Goal: Navigation & Orientation: Find specific page/section

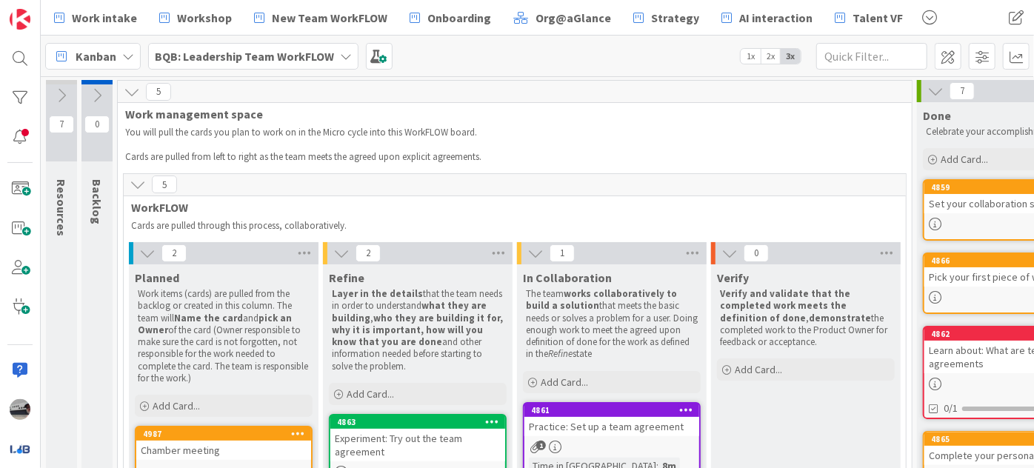
scroll to position [59, 141]
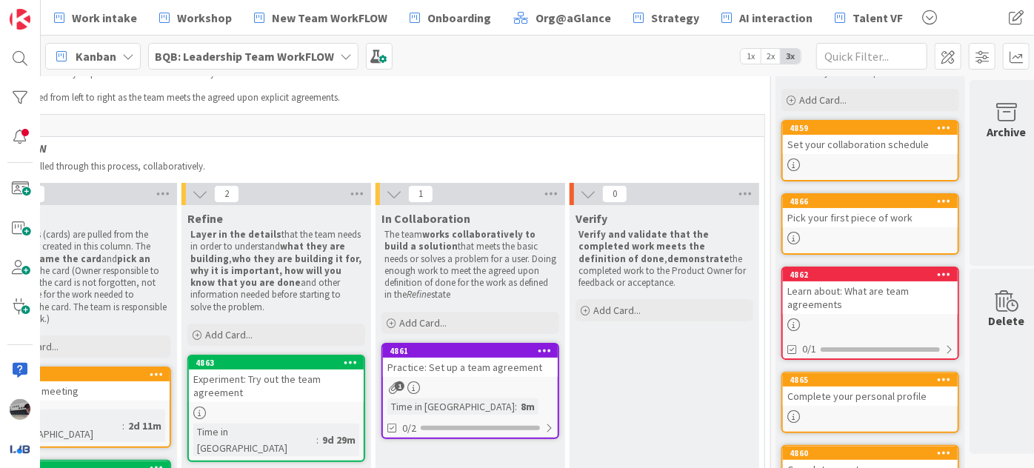
click at [261, 51] on b "BQB: Leadership Team WorkFLOW" at bounding box center [244, 56] width 179 height 15
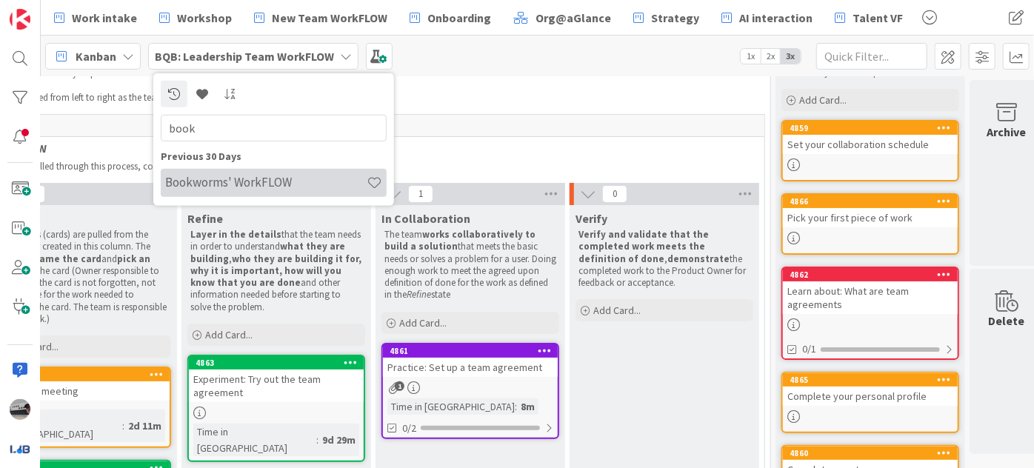
type input "book"
click at [275, 183] on h4 "Bookworms' WorkFLOW" at bounding box center [265, 182] width 201 height 15
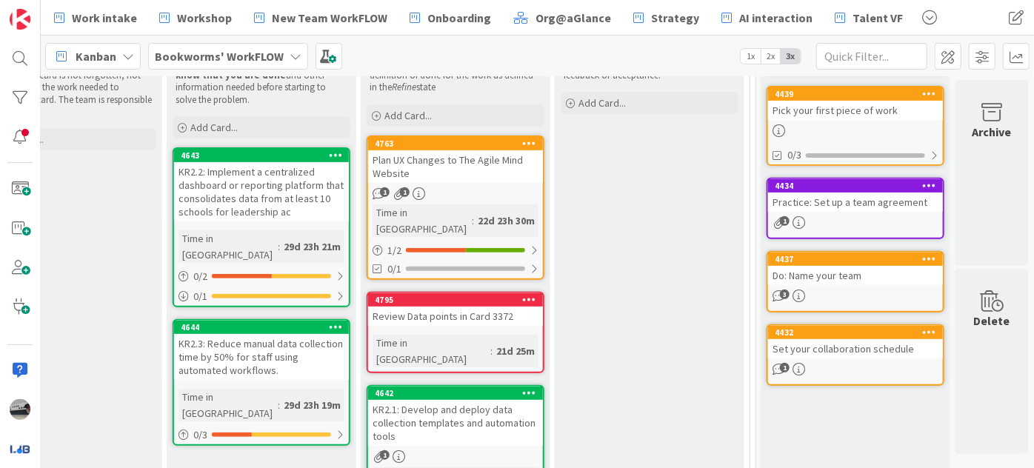
scroll to position [287, 324]
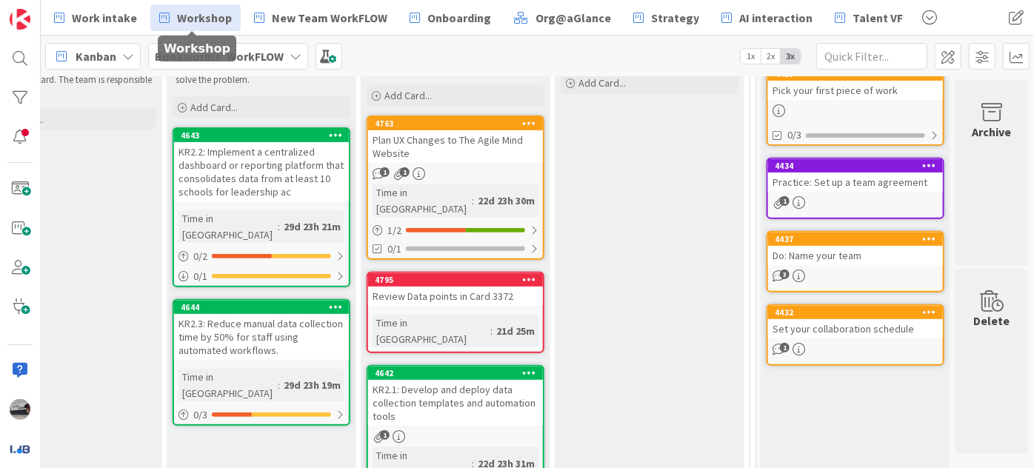
click at [213, 15] on span "Workshop" at bounding box center [204, 18] width 55 height 18
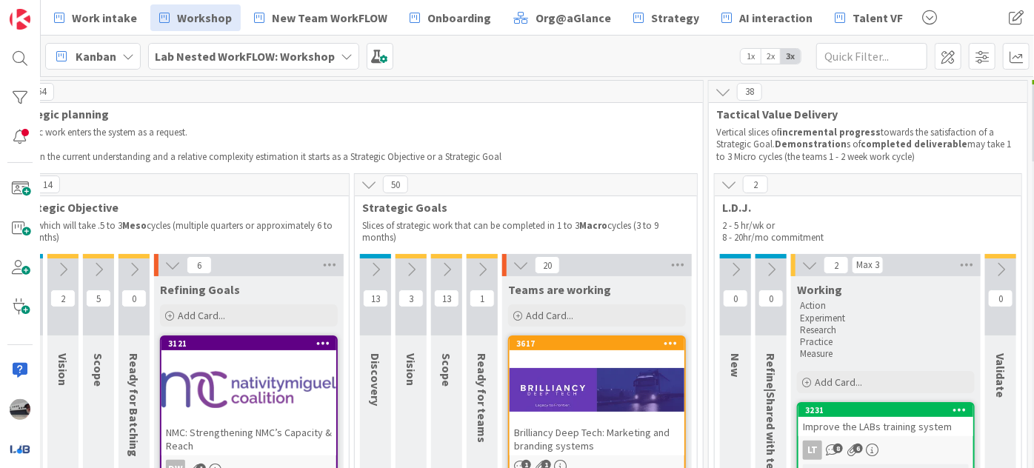
scroll to position [0, 282]
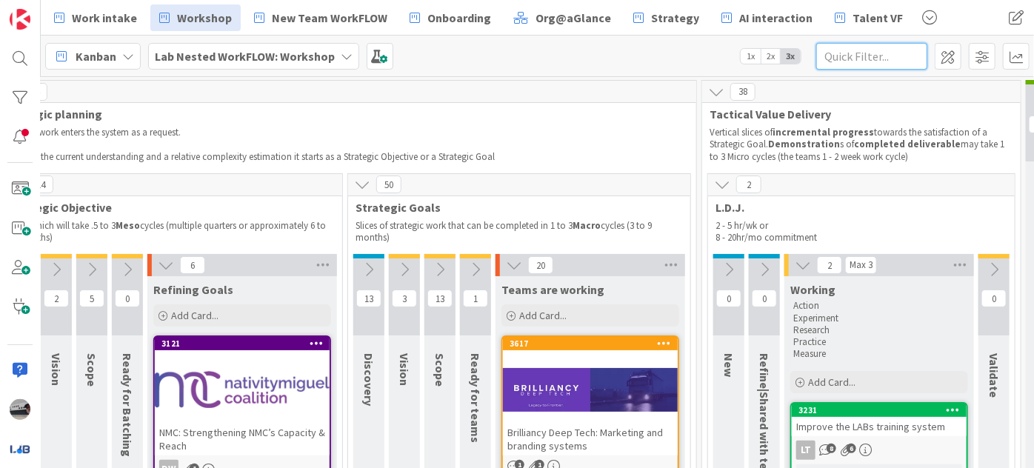
click at [902, 56] on input "text" at bounding box center [871, 56] width 111 height 27
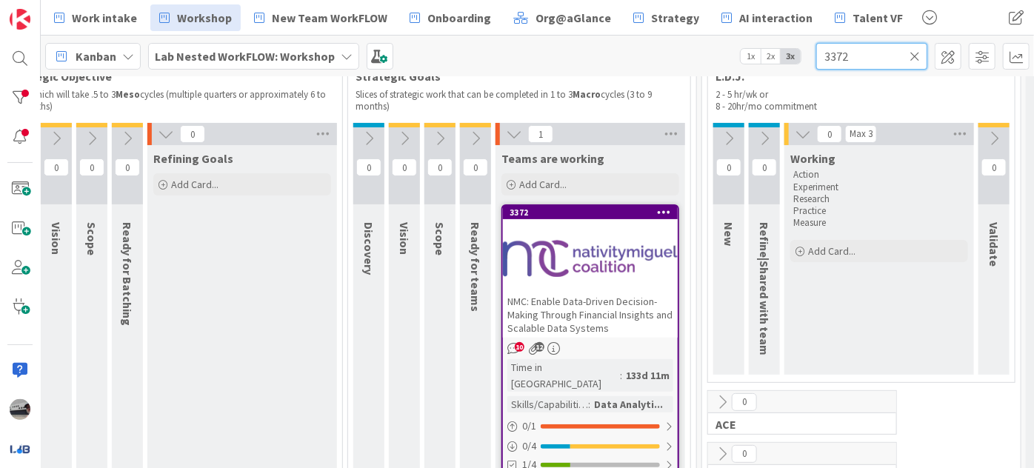
scroll to position [134, 282]
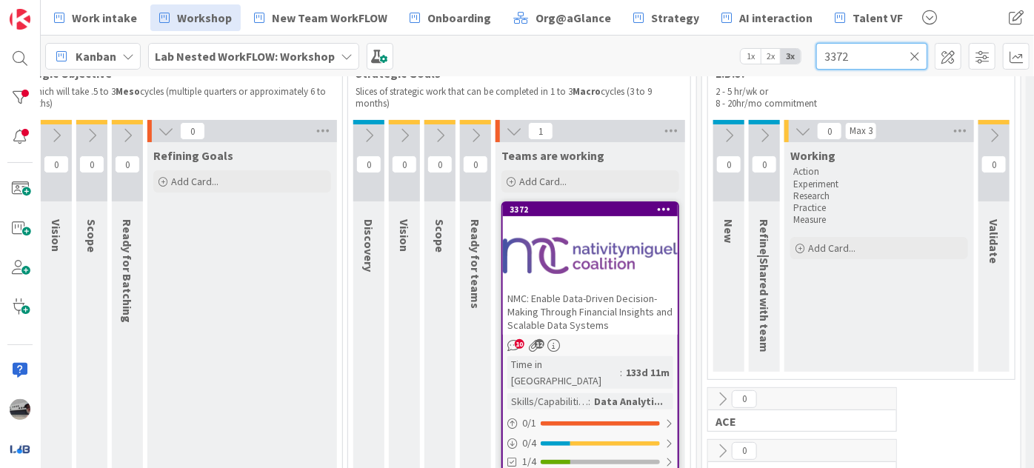
type input "3372"
click at [555, 262] on div at bounding box center [590, 255] width 175 height 67
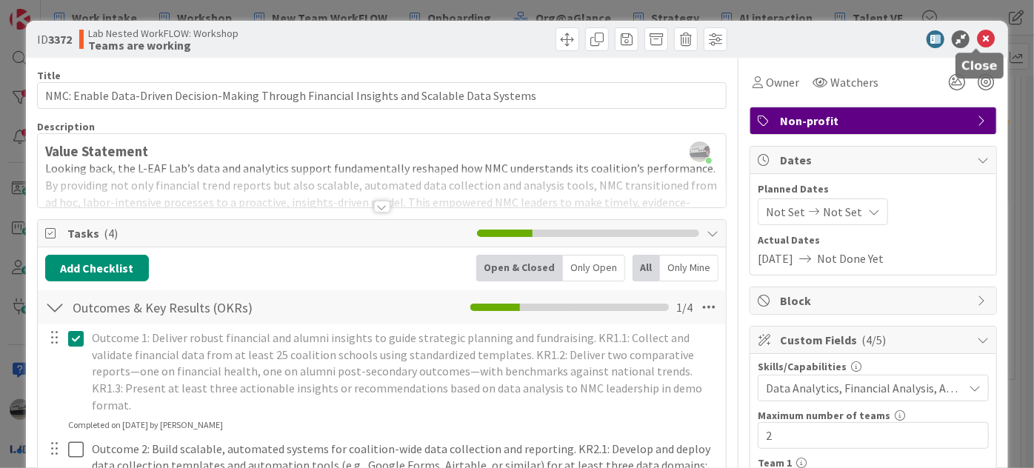
click at [977, 36] on icon at bounding box center [986, 39] width 18 height 18
click at [381, 208] on div at bounding box center [382, 207] width 16 height 12
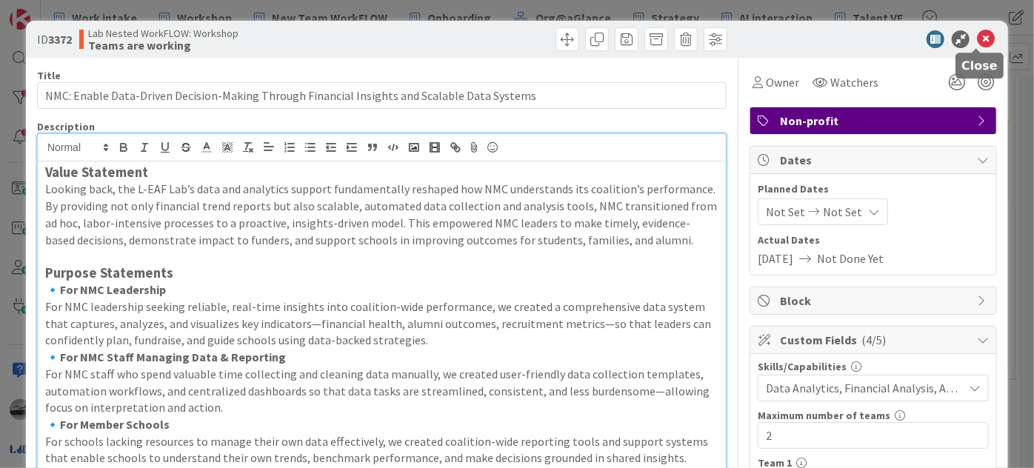
click at [977, 33] on icon at bounding box center [986, 39] width 18 height 18
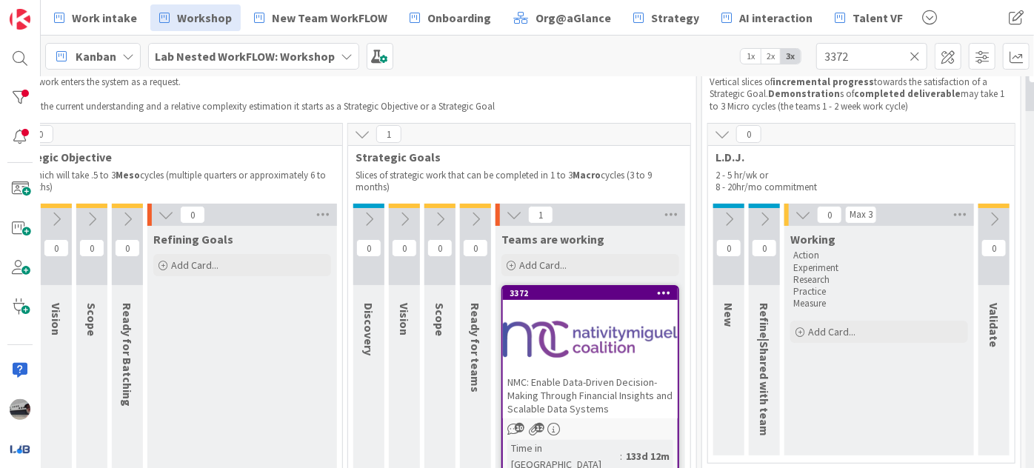
scroll to position [0, 282]
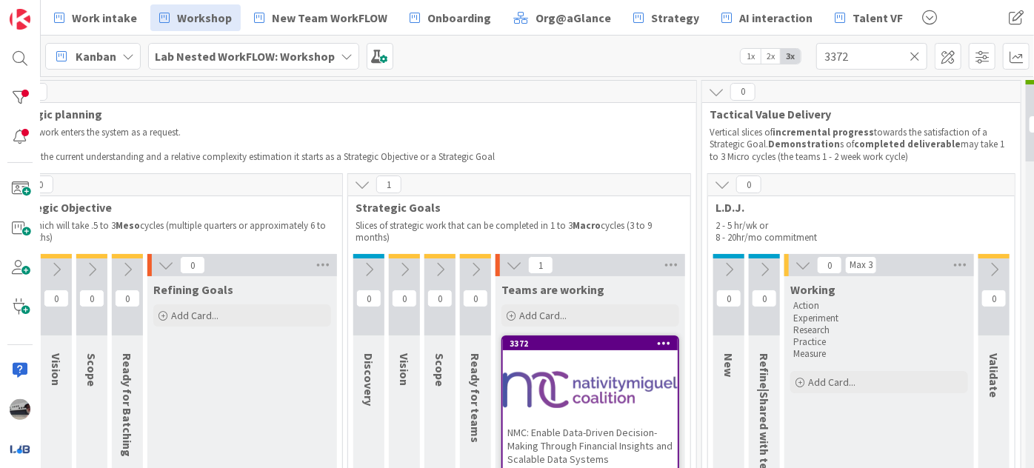
click at [918, 56] on icon at bounding box center [914, 56] width 10 height 13
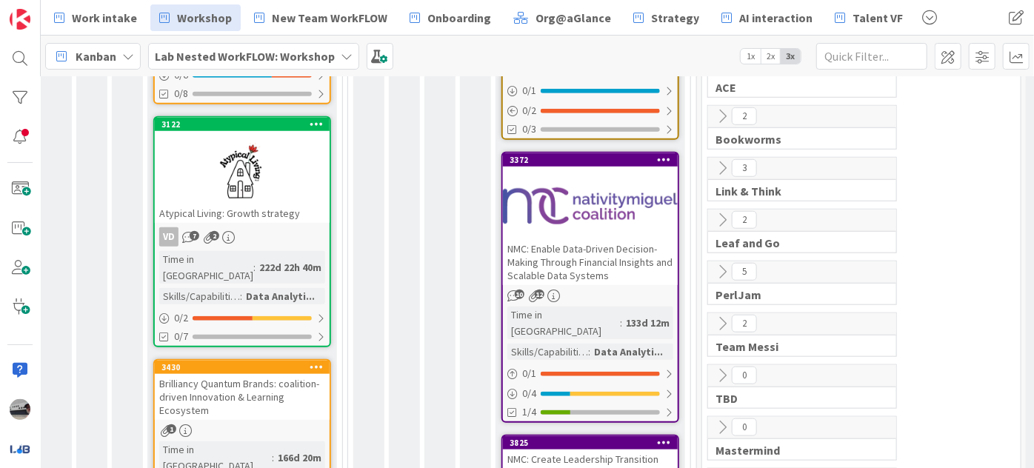
scroll to position [673, 282]
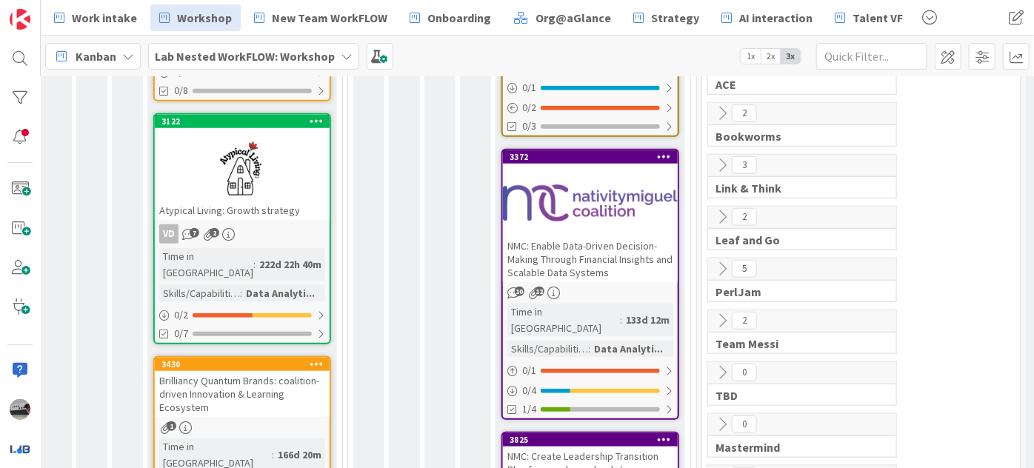
click at [628, 181] on div at bounding box center [590, 203] width 175 height 67
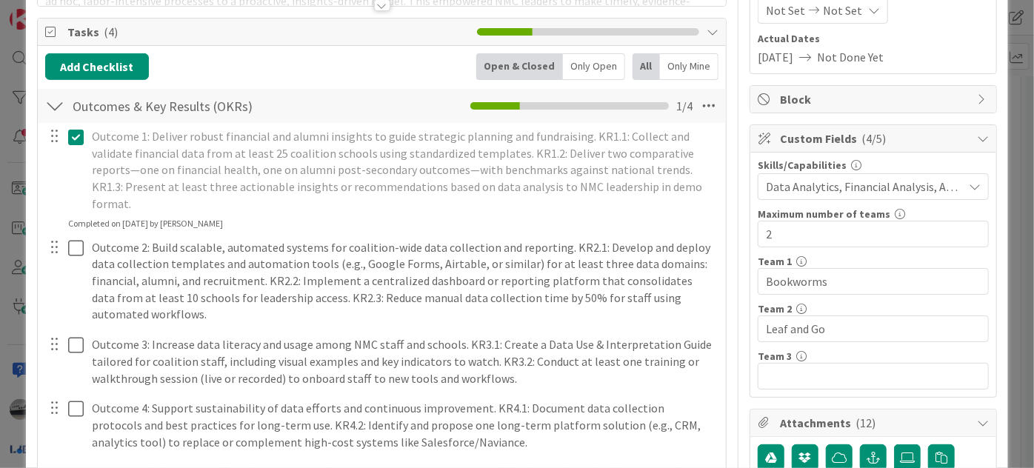
scroll to position [269, 0]
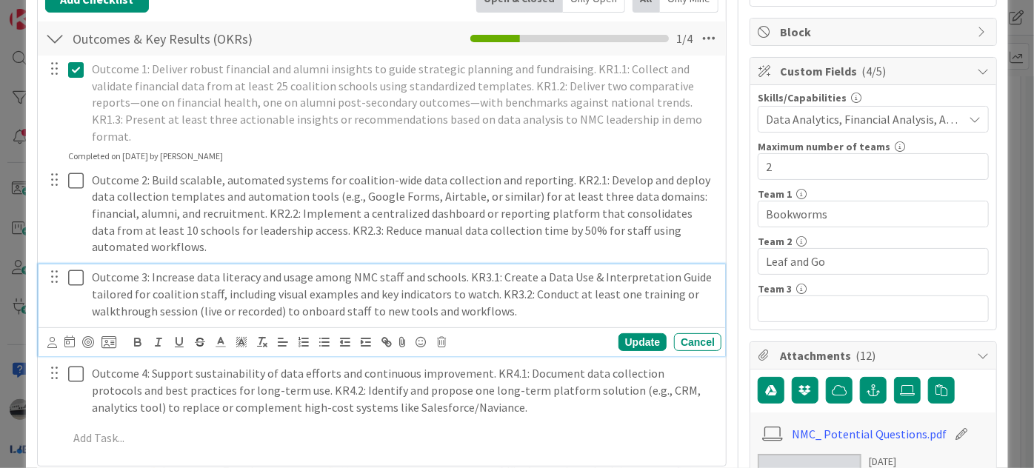
click at [153, 269] on p "Outcome 3: Increase data literacy and usage among NMC staff and schools. KR3.1:…" at bounding box center [404, 294] width 624 height 50
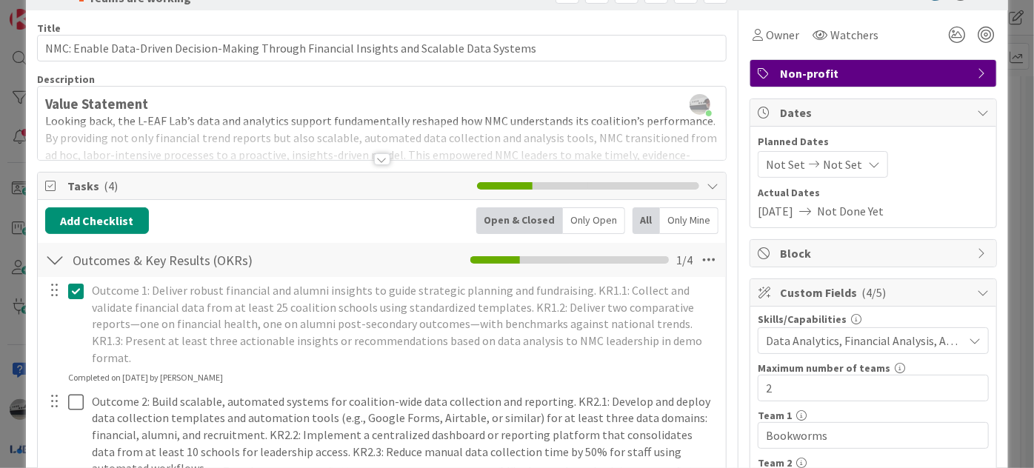
scroll to position [0, 0]
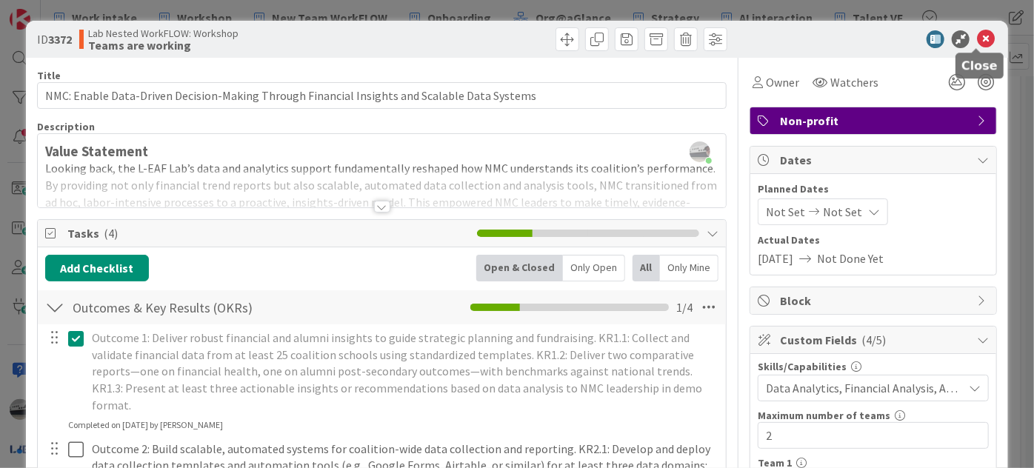
click at [977, 34] on icon at bounding box center [986, 39] width 18 height 18
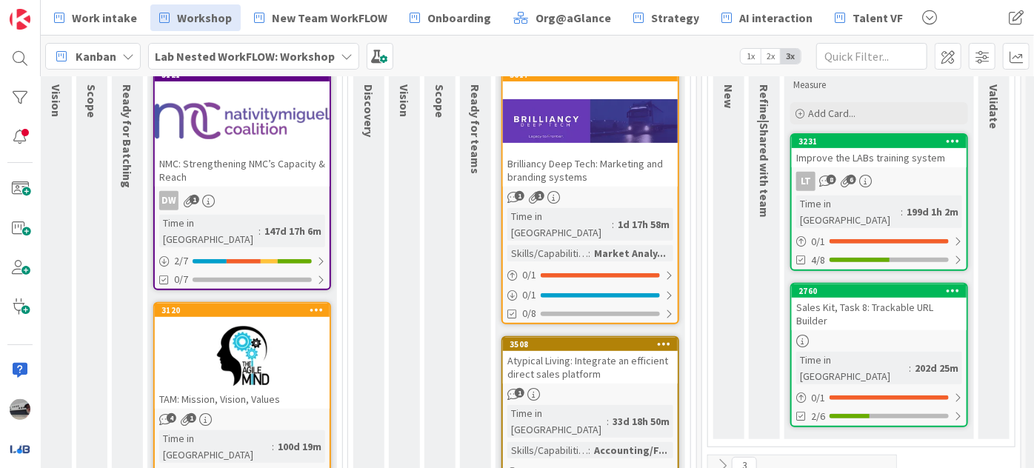
scroll to position [201, 282]
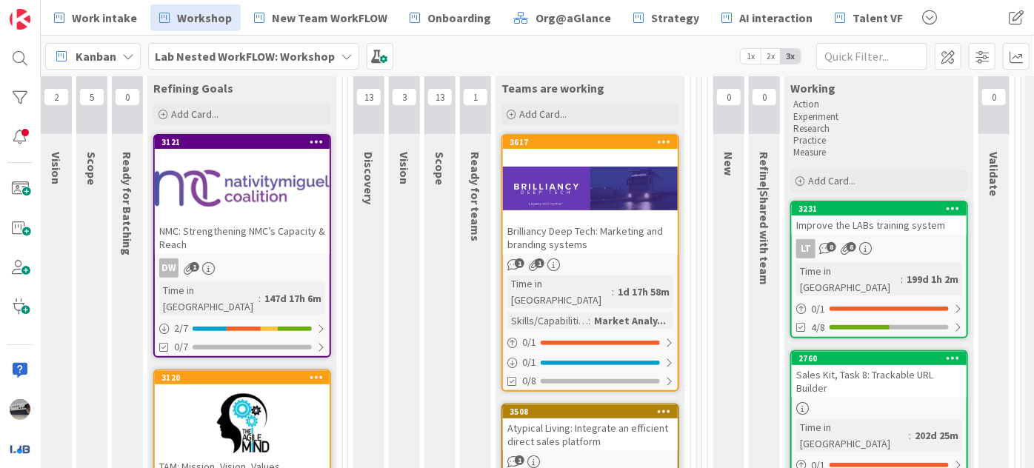
click at [227, 189] on div at bounding box center [242, 188] width 175 height 67
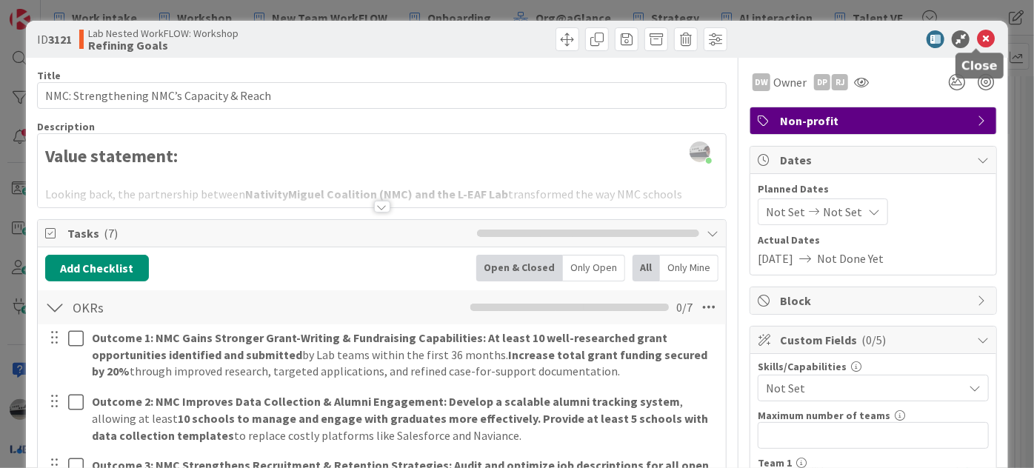
click at [978, 37] on icon at bounding box center [986, 39] width 18 height 18
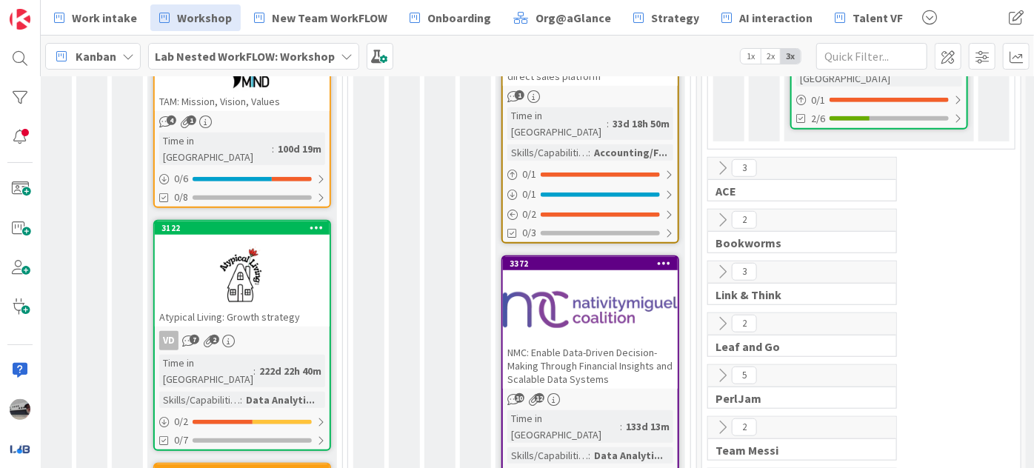
scroll to position [606, 282]
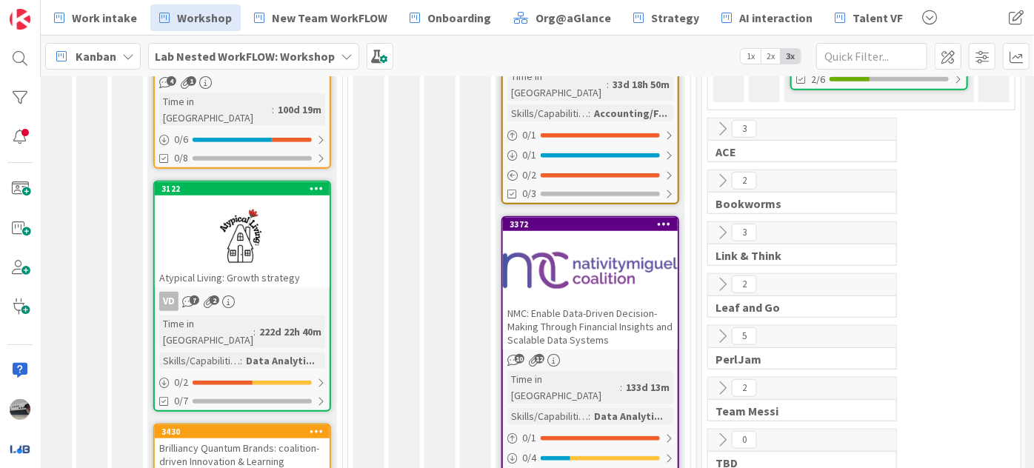
click at [601, 260] on div at bounding box center [590, 270] width 175 height 67
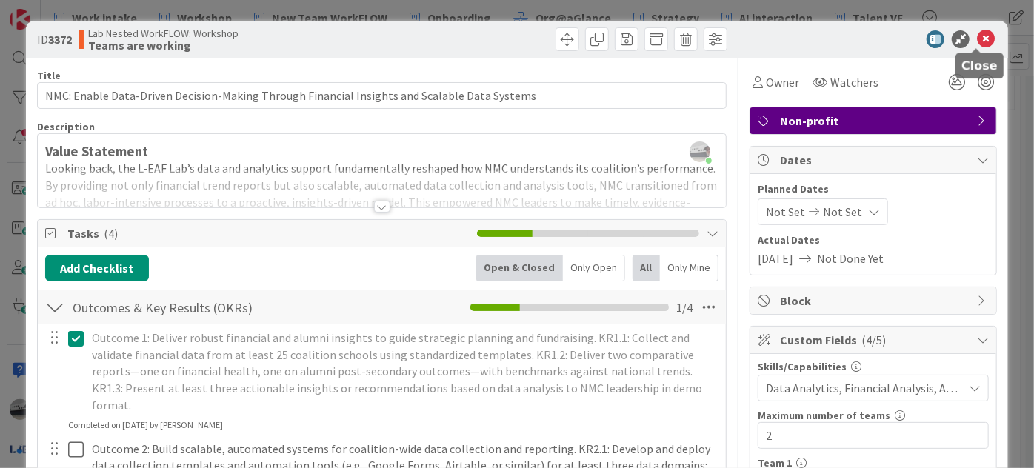
click at [979, 33] on icon at bounding box center [986, 39] width 18 height 18
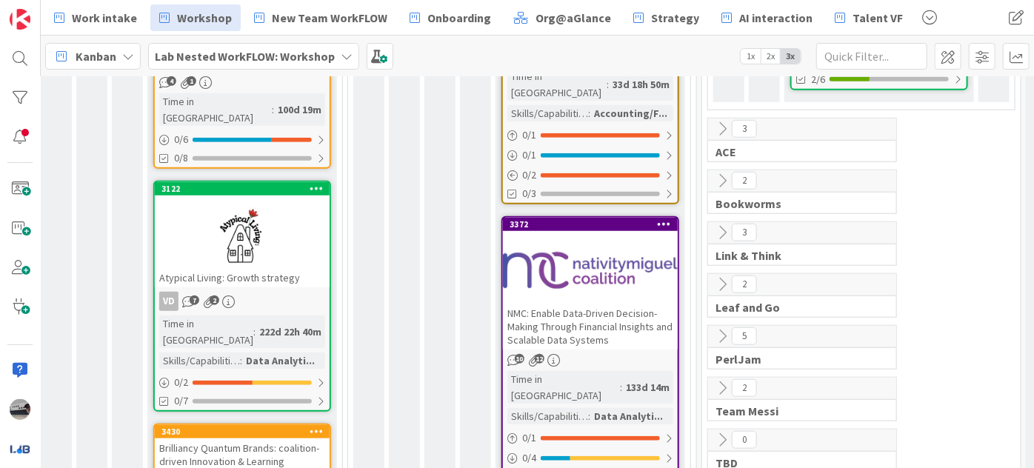
click at [732, 275] on span "2" at bounding box center [744, 284] width 25 height 18
click at [715, 276] on icon at bounding box center [722, 284] width 16 height 16
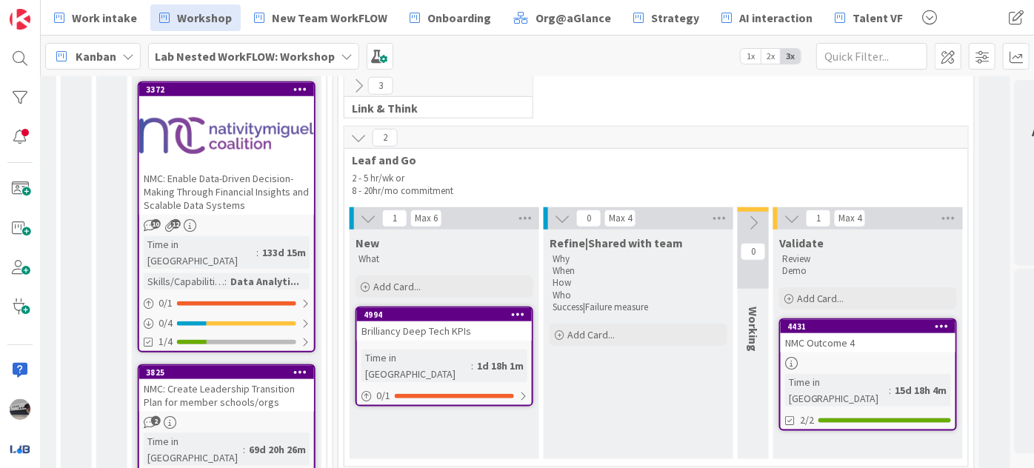
scroll to position [741, 647]
click at [260, 127] on div at bounding box center [225, 135] width 175 height 67
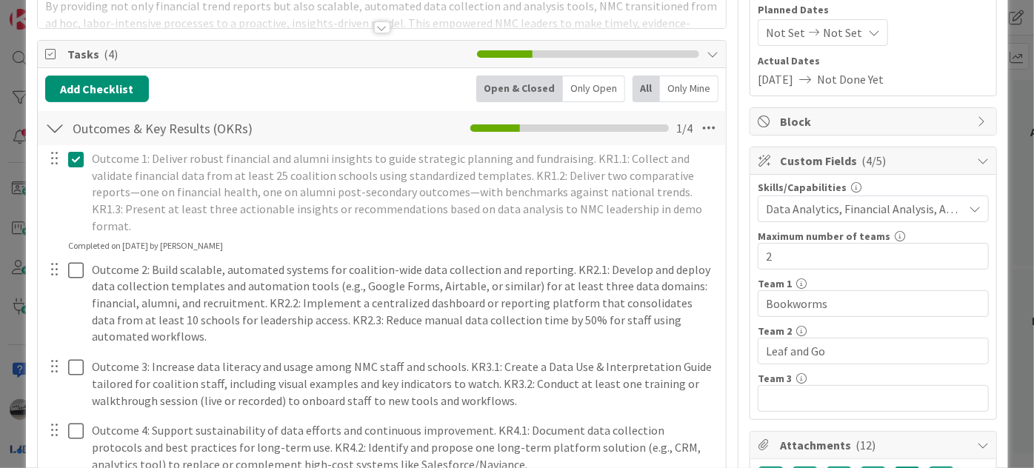
scroll to position [201, 0]
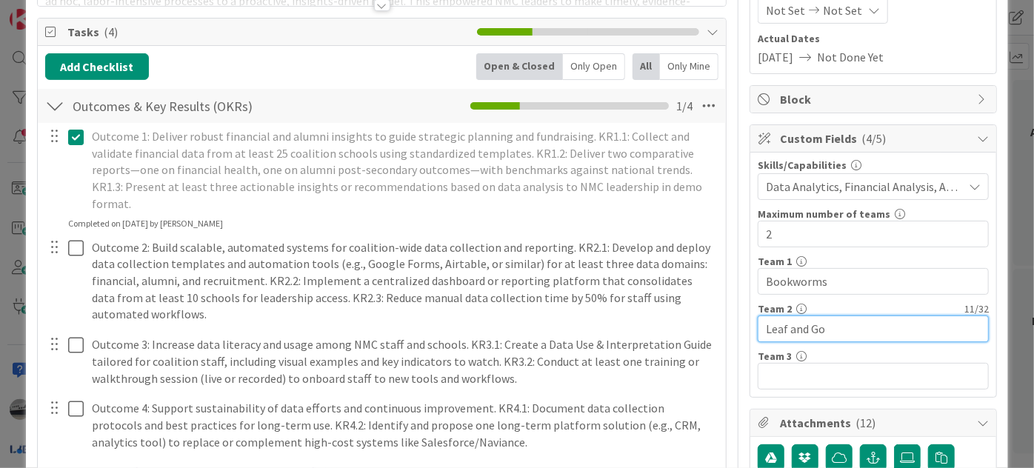
drag, startPoint x: 829, startPoint y: 326, endPoint x: 689, endPoint y: 313, distance: 140.5
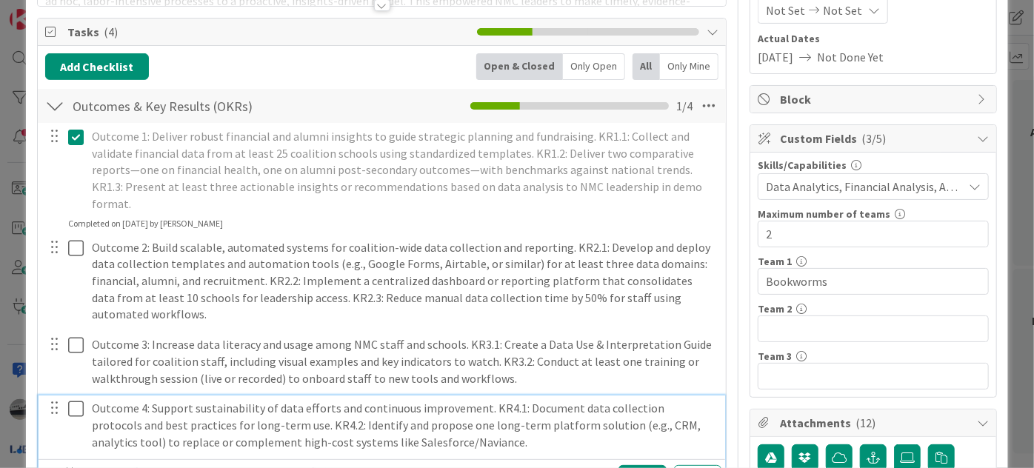
click at [70, 400] on icon at bounding box center [76, 409] width 16 height 18
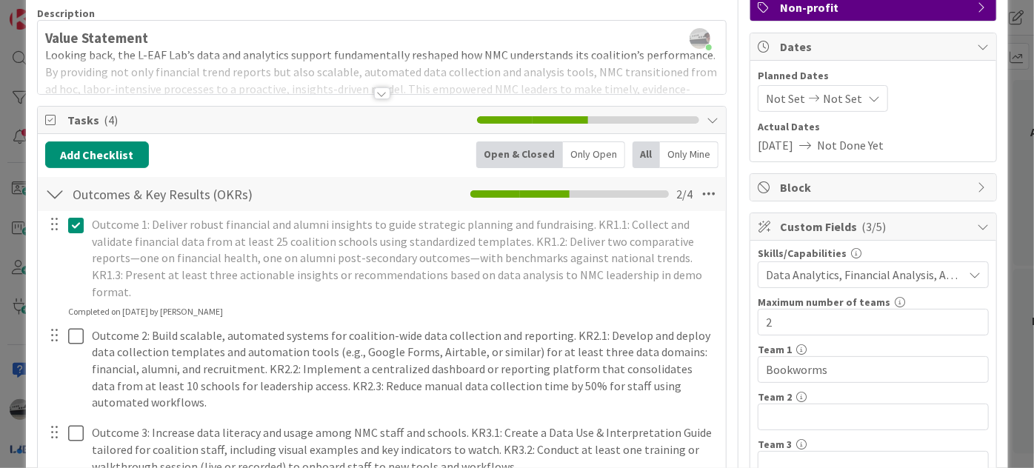
scroll to position [0, 0]
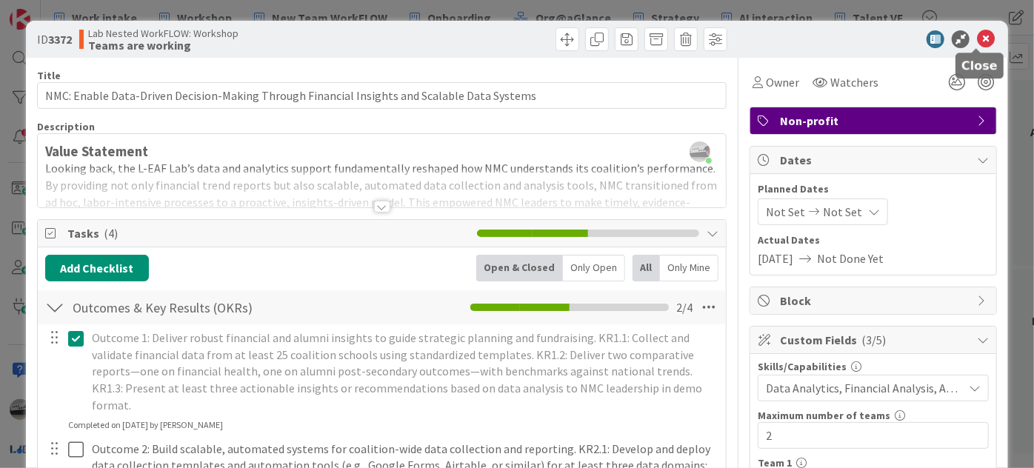
click at [977, 47] on icon at bounding box center [986, 39] width 18 height 18
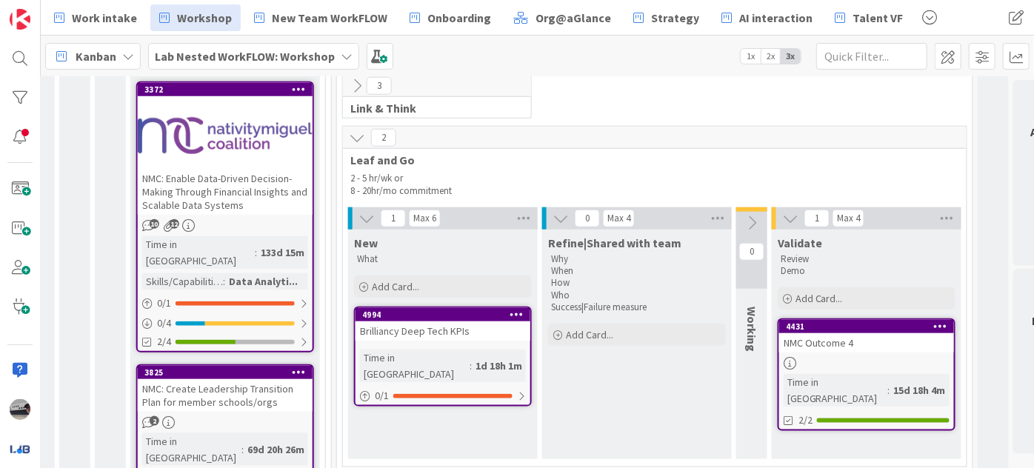
click at [230, 182] on div "3372 NMC: Enable Data-Driven Decision-Making Through Financial Insights and Sca…" at bounding box center [225, 216] width 178 height 271
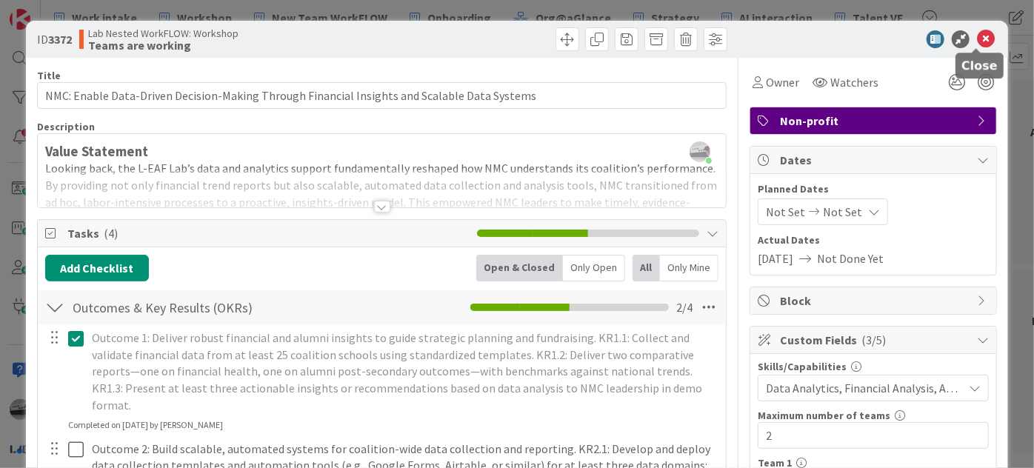
click at [977, 43] on icon at bounding box center [986, 39] width 18 height 18
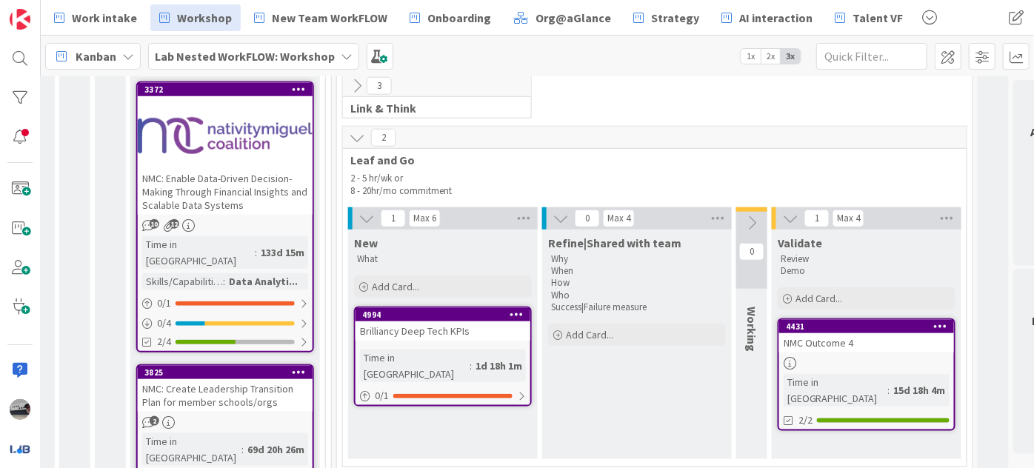
click at [193, 58] on b "Lab Nested WorkFLOW: Workshop" at bounding box center [245, 56] width 180 height 15
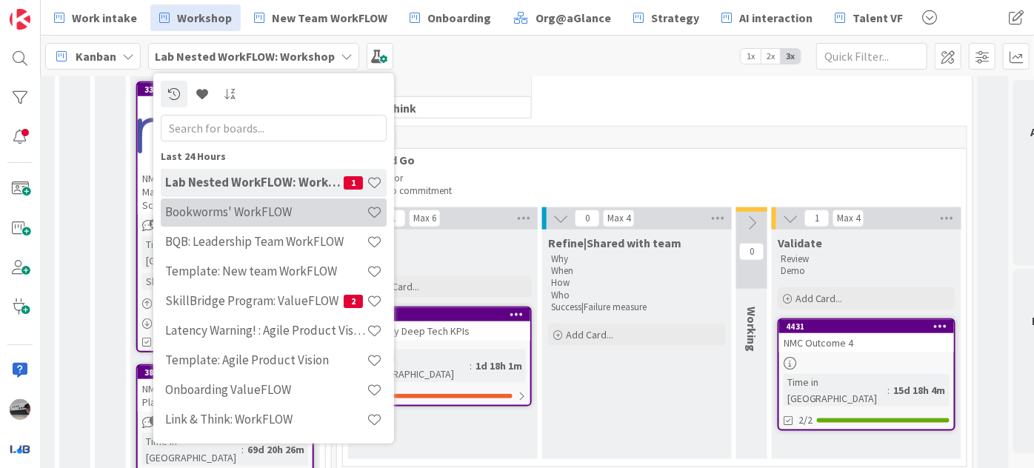
click at [264, 203] on div "Bookworms' WorkFLOW" at bounding box center [274, 212] width 226 height 28
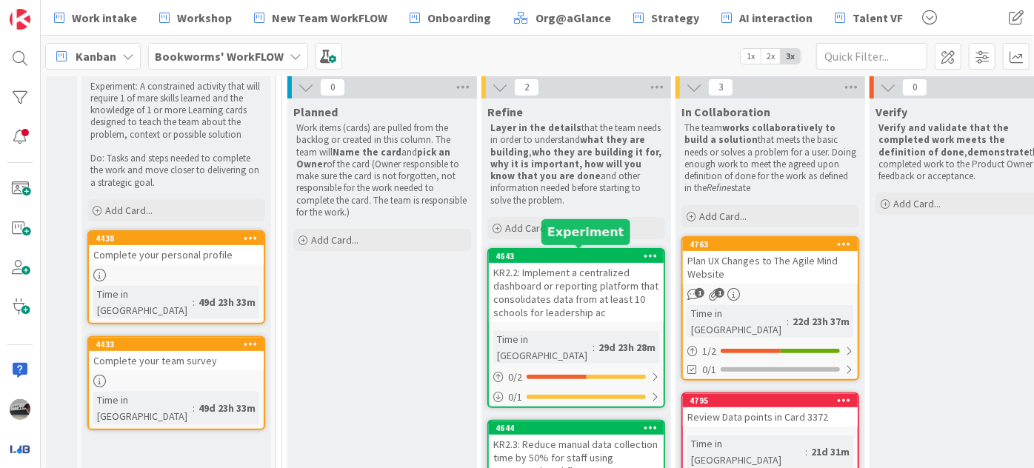
scroll to position [134, 0]
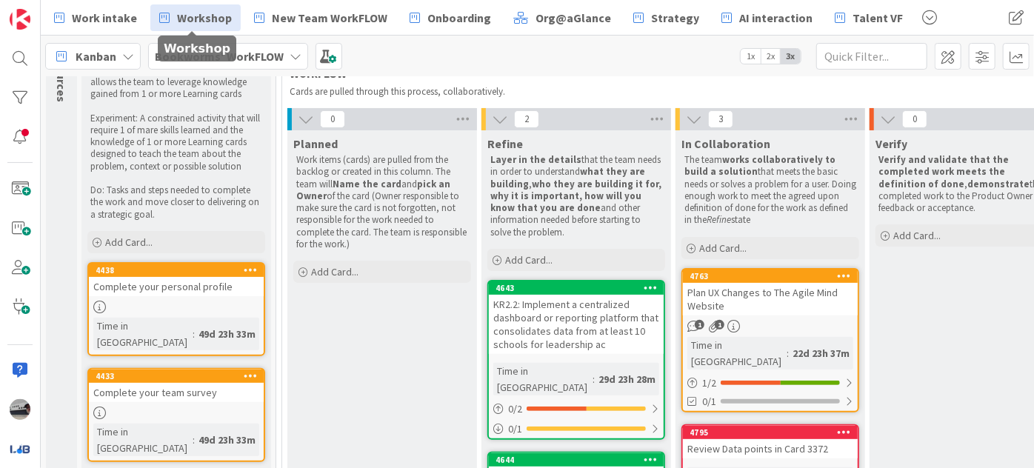
click at [200, 13] on span "Workshop" at bounding box center [204, 18] width 55 height 18
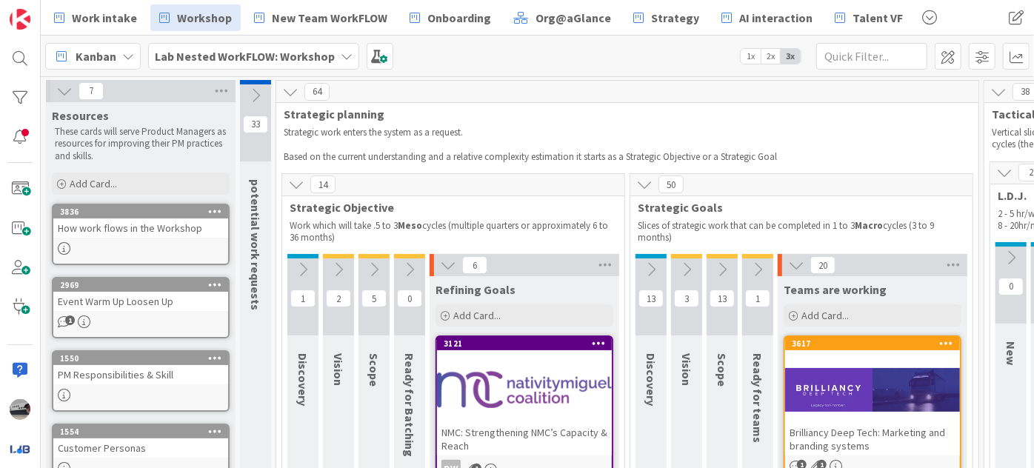
click at [446, 263] on icon at bounding box center [448, 265] width 16 height 16
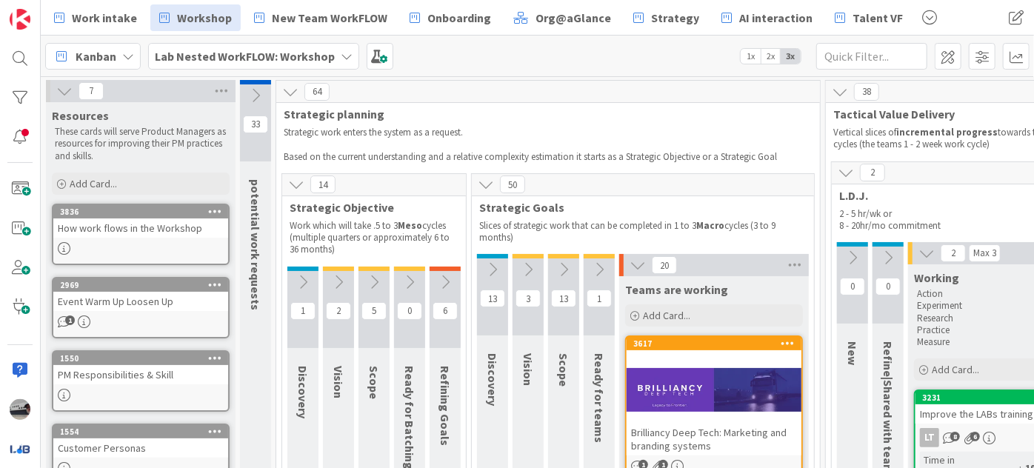
click at [450, 279] on icon at bounding box center [445, 282] width 16 height 16
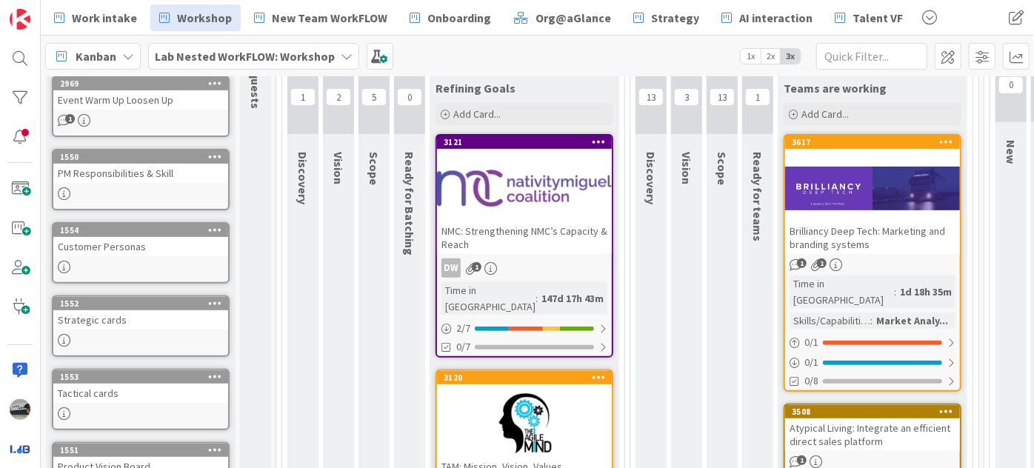
scroll to position [201, 0]
click at [859, 204] on div at bounding box center [872, 188] width 175 height 67
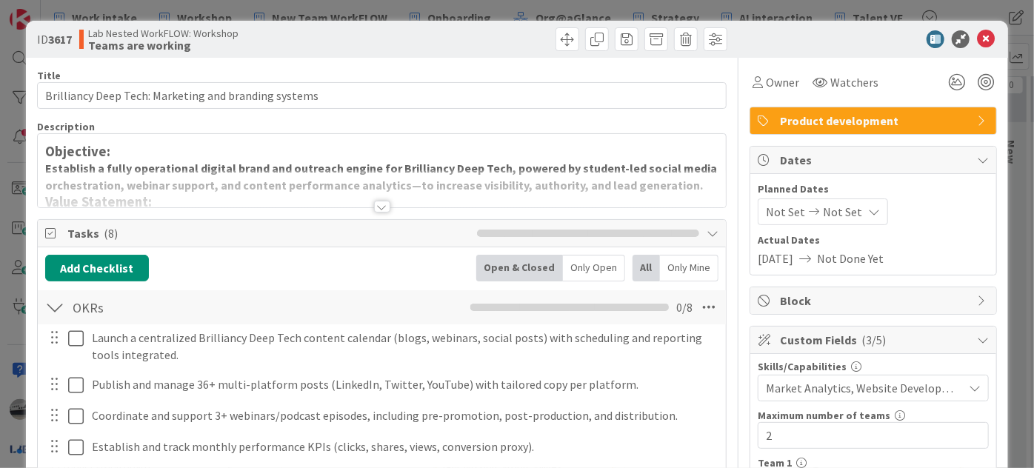
click at [374, 209] on div at bounding box center [382, 207] width 16 height 12
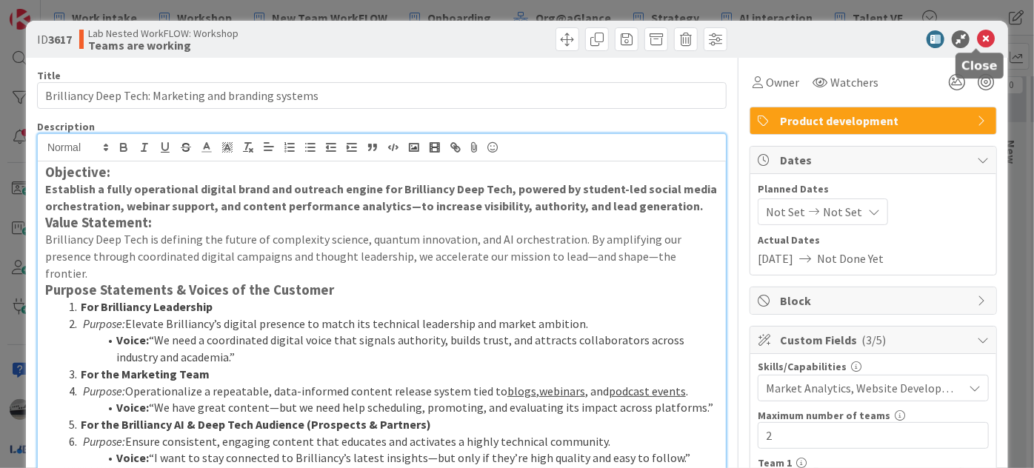
click at [977, 32] on icon at bounding box center [986, 39] width 18 height 18
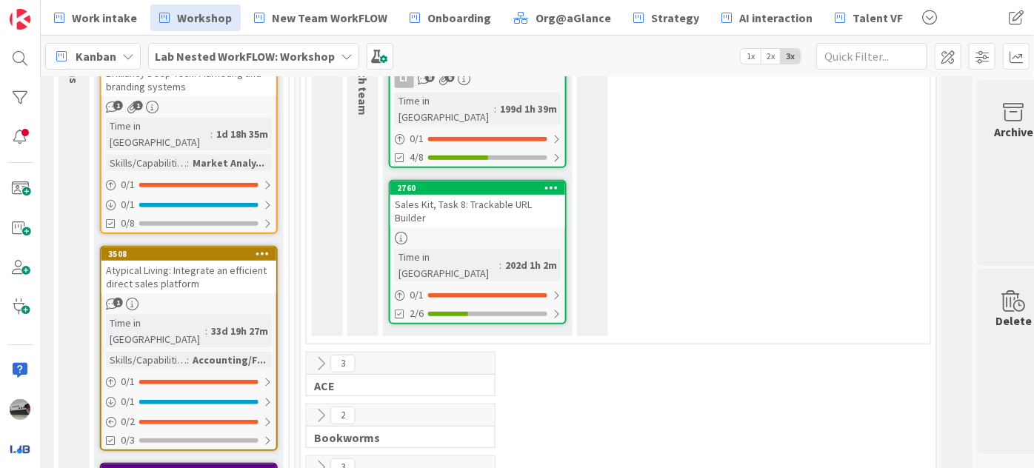
scroll to position [538, 684]
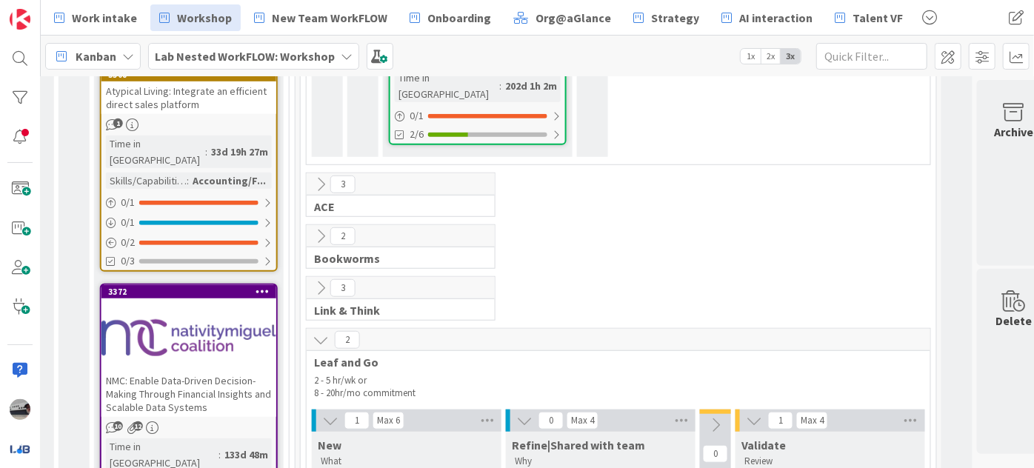
click at [313, 228] on icon at bounding box center [321, 236] width 16 height 16
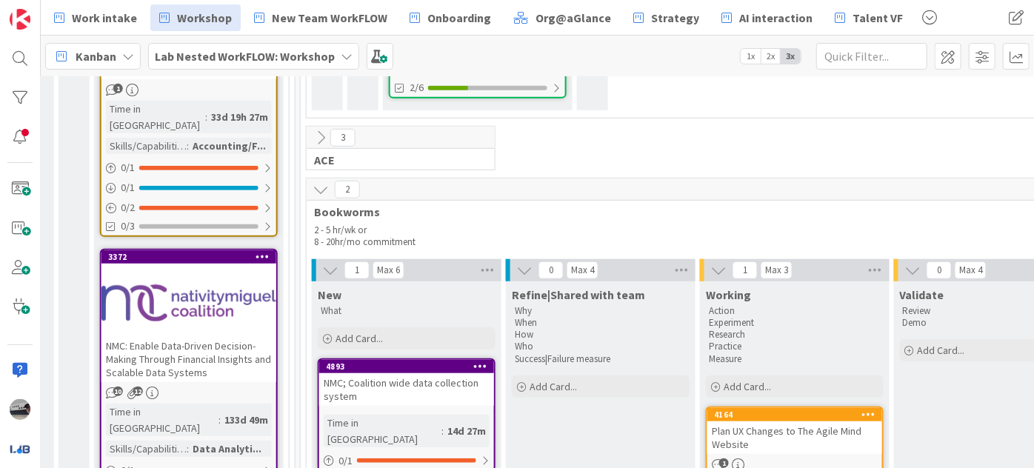
scroll to position [741, 684]
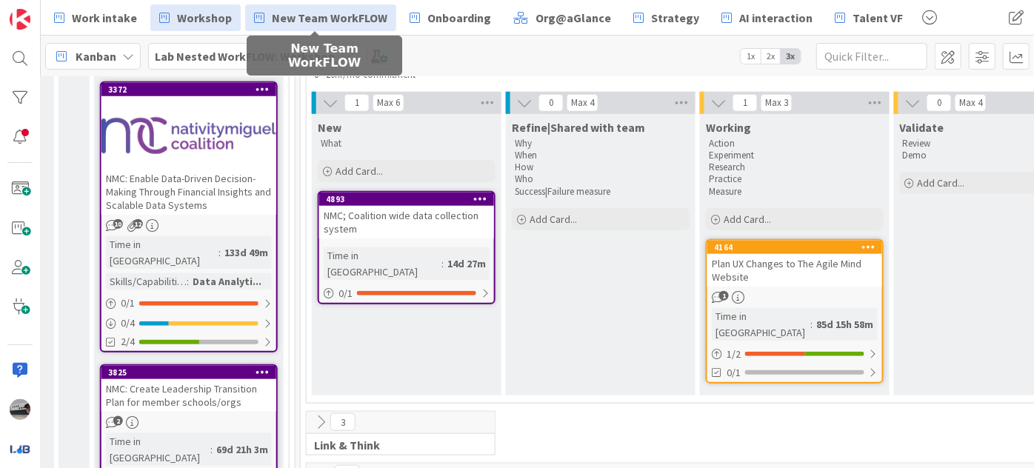
click at [339, 17] on span "New Team WorkFLOW" at bounding box center [330, 18] width 116 height 18
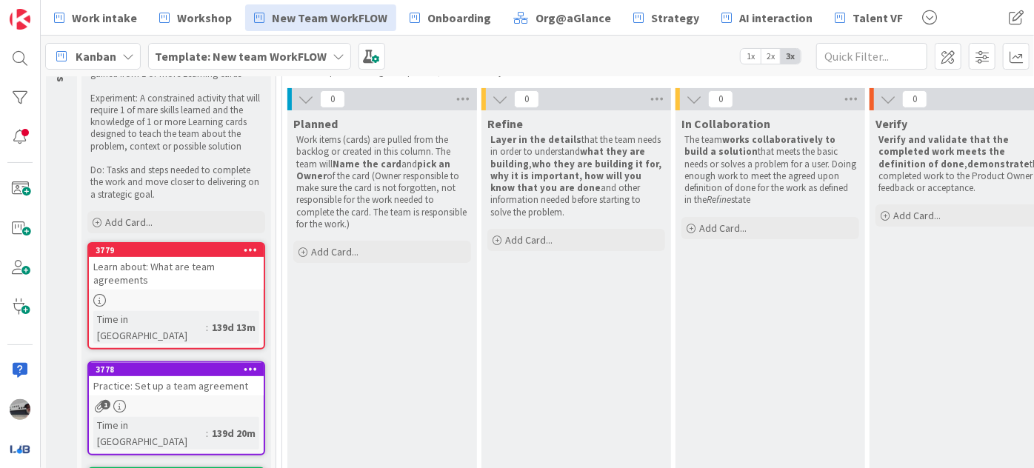
scroll to position [201, 0]
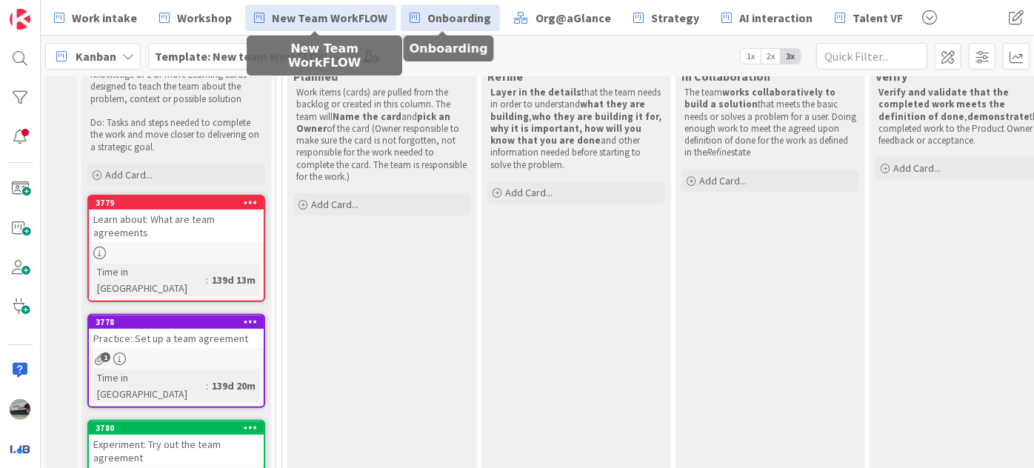
click at [452, 19] on span "Onboarding" at bounding box center [459, 18] width 64 height 18
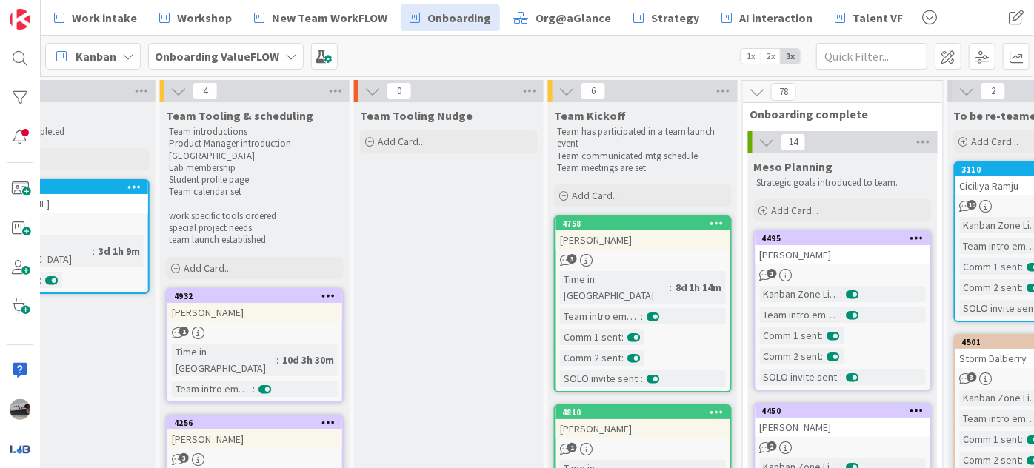
scroll to position [0, 794]
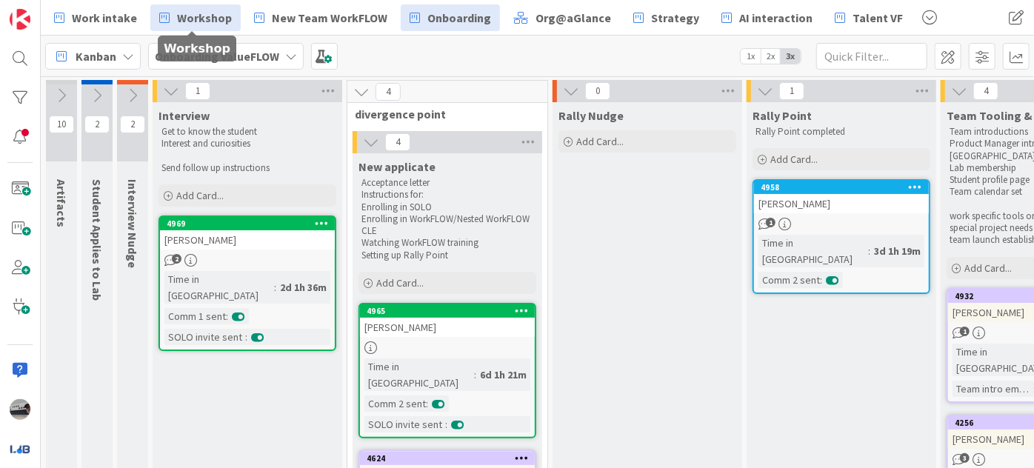
click at [190, 17] on span "Workshop" at bounding box center [204, 18] width 55 height 18
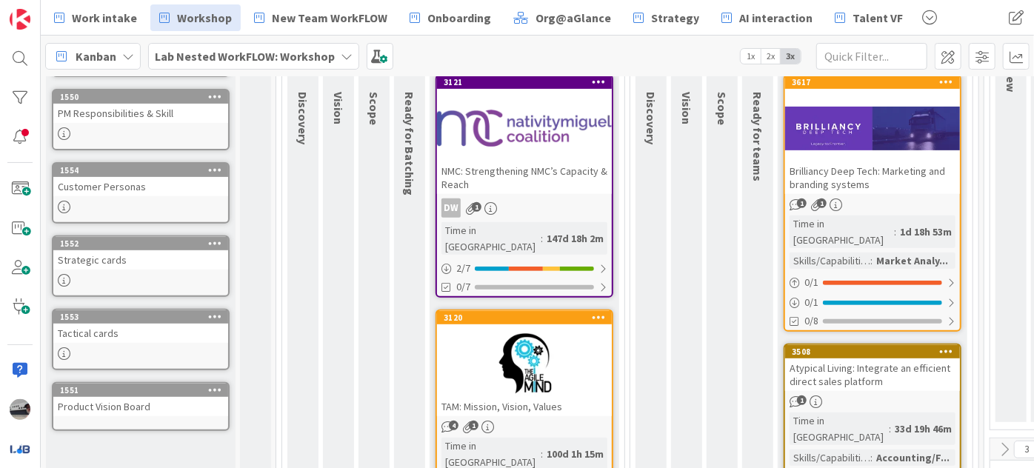
scroll to position [269, 0]
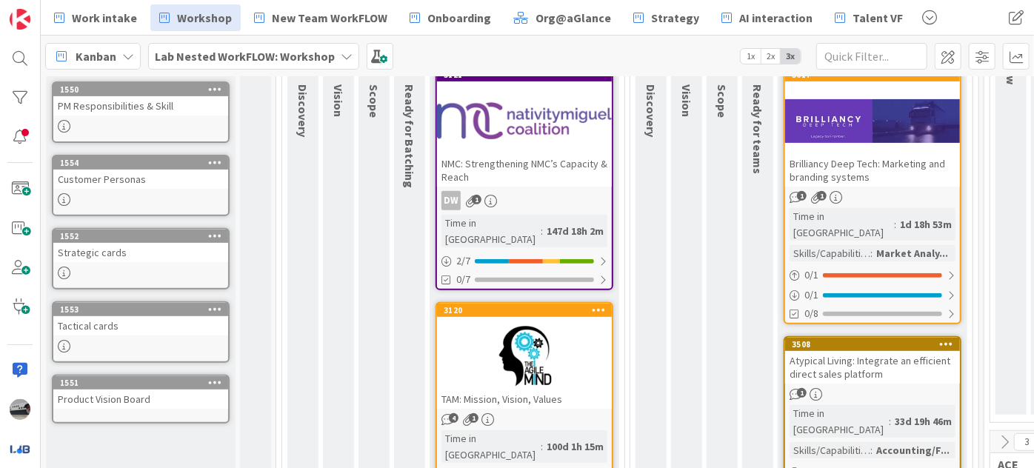
click at [529, 147] on div at bounding box center [524, 120] width 175 height 67
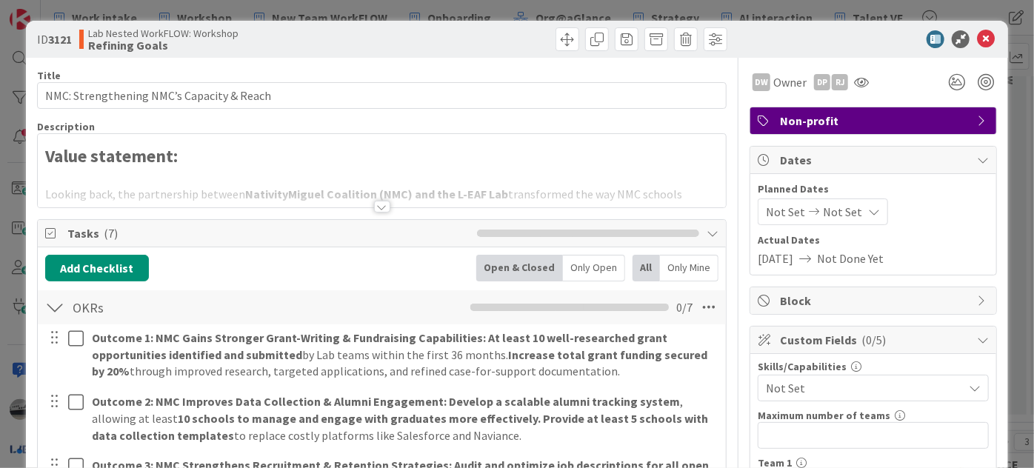
click at [376, 208] on div at bounding box center [382, 207] width 16 height 12
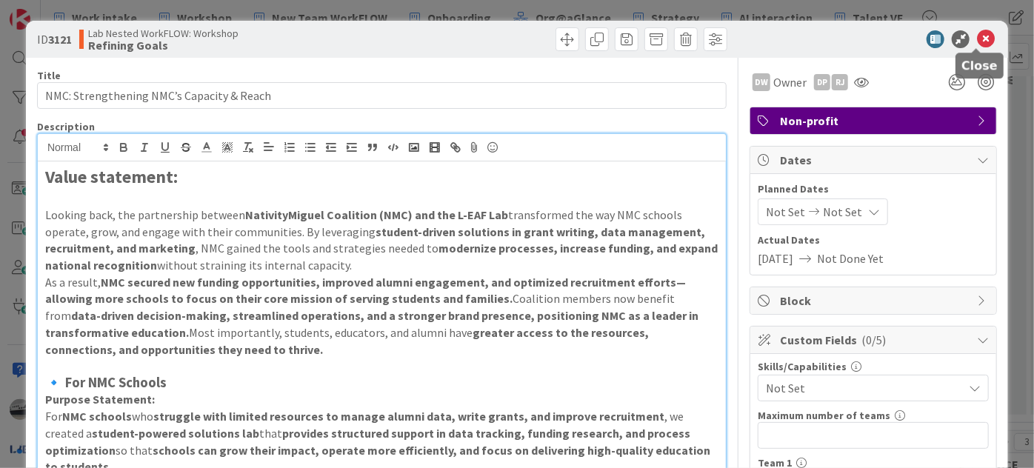
click at [978, 39] on icon at bounding box center [986, 39] width 18 height 18
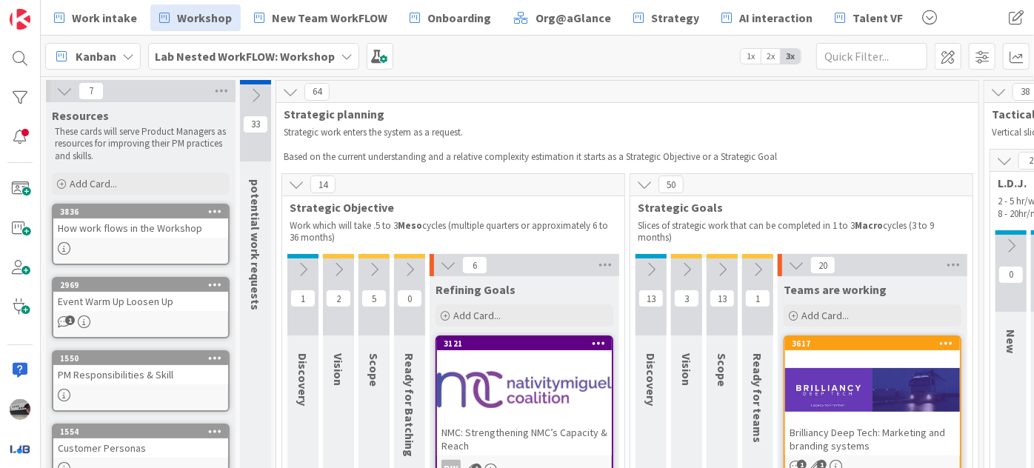
click at [370, 258] on button at bounding box center [373, 269] width 31 height 22
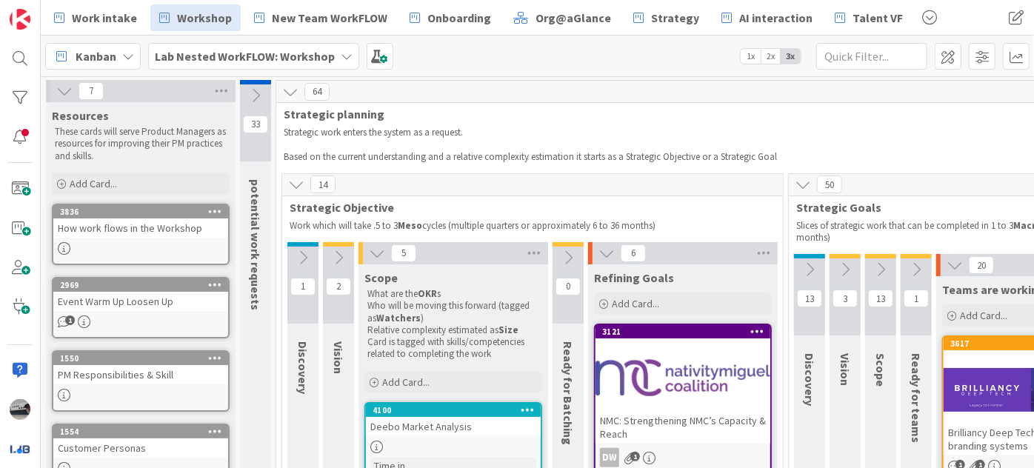
click at [337, 256] on icon at bounding box center [338, 258] width 16 height 16
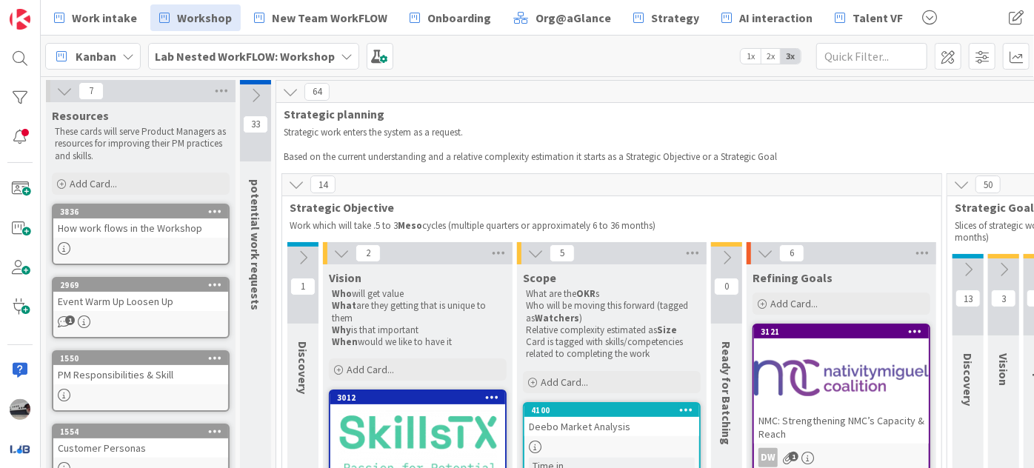
click at [310, 255] on icon at bounding box center [303, 258] width 16 height 16
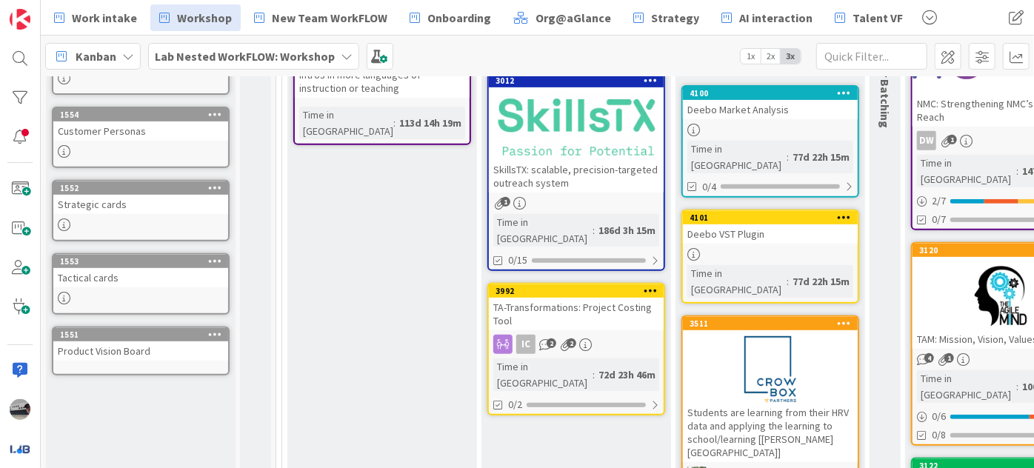
scroll to position [336, 0]
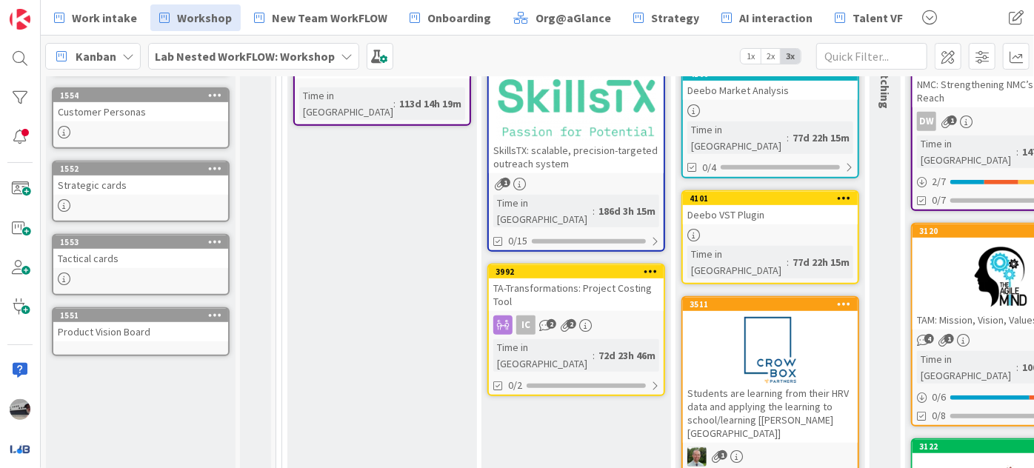
click at [206, 53] on b "Lab Nested WorkFLOW: Workshop" at bounding box center [245, 56] width 180 height 15
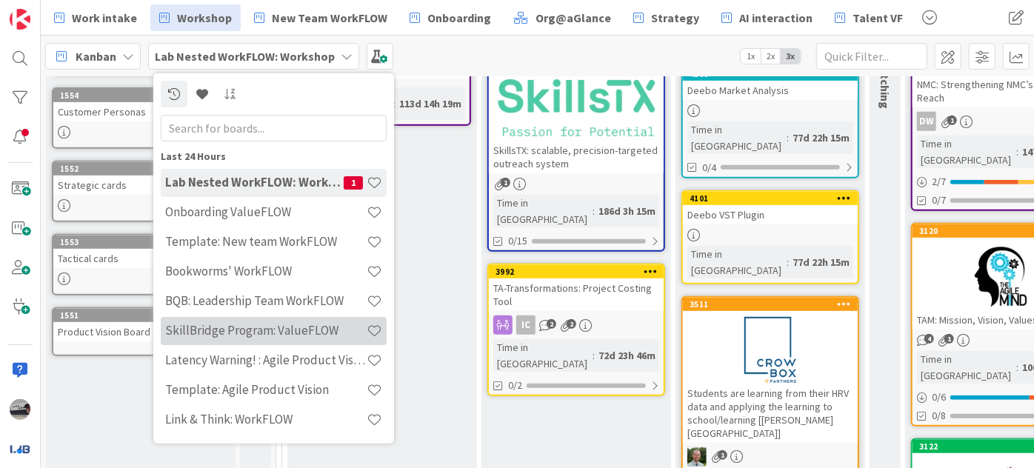
click at [244, 330] on h4 "SkillBridge Program: ValueFLOW" at bounding box center [265, 330] width 201 height 15
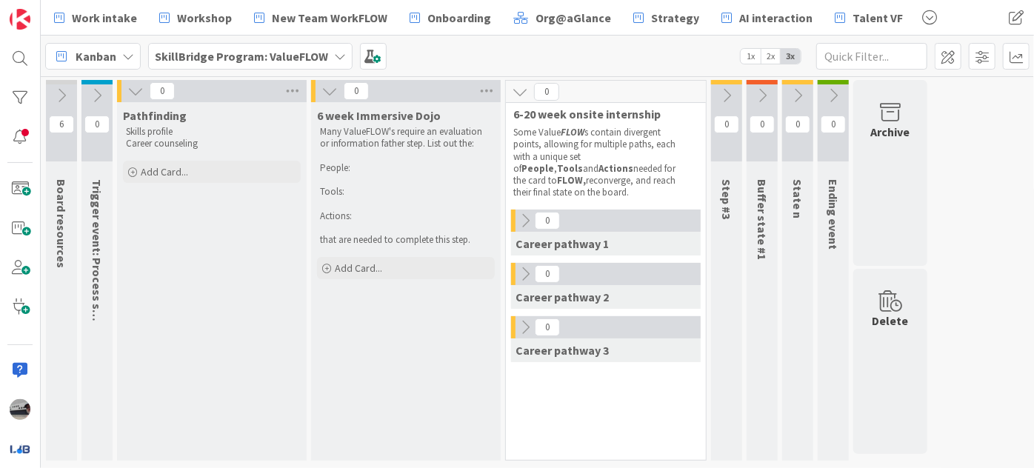
click at [134, 92] on icon at bounding box center [135, 91] width 16 height 16
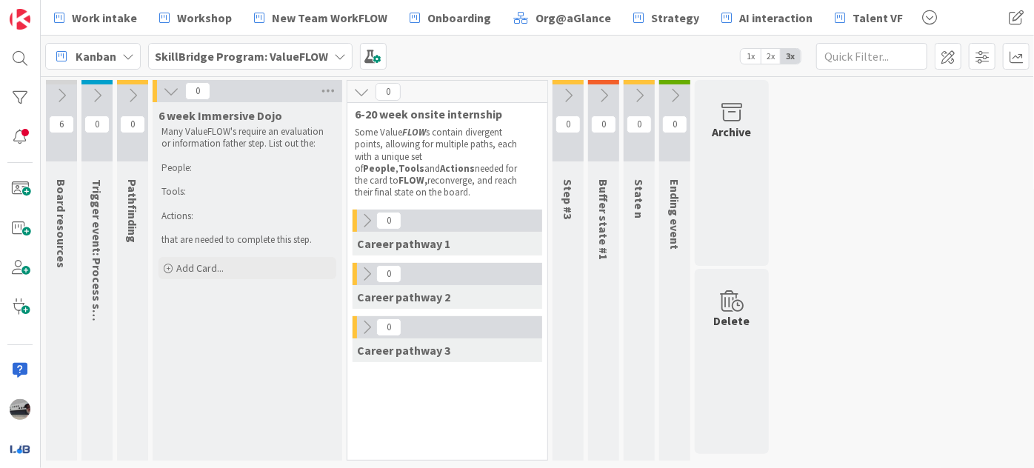
click at [164, 94] on icon at bounding box center [171, 91] width 16 height 16
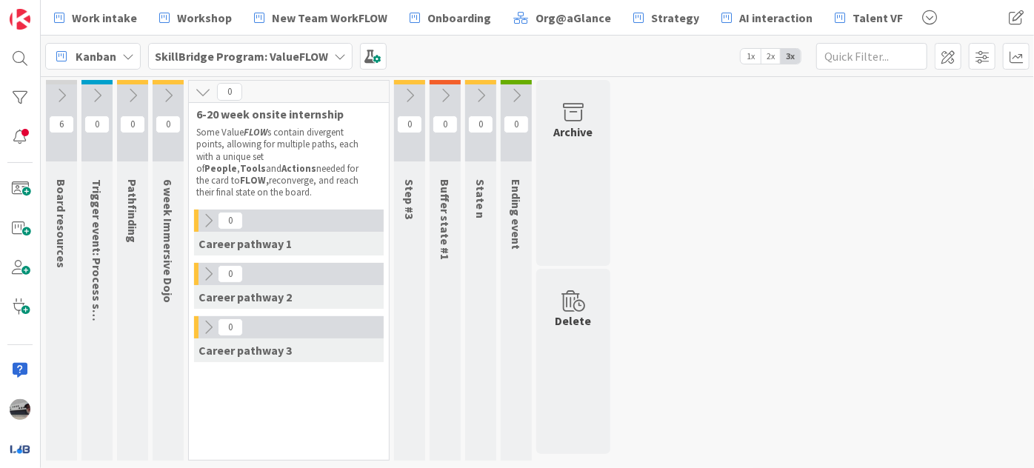
click at [197, 94] on icon at bounding box center [203, 92] width 16 height 16
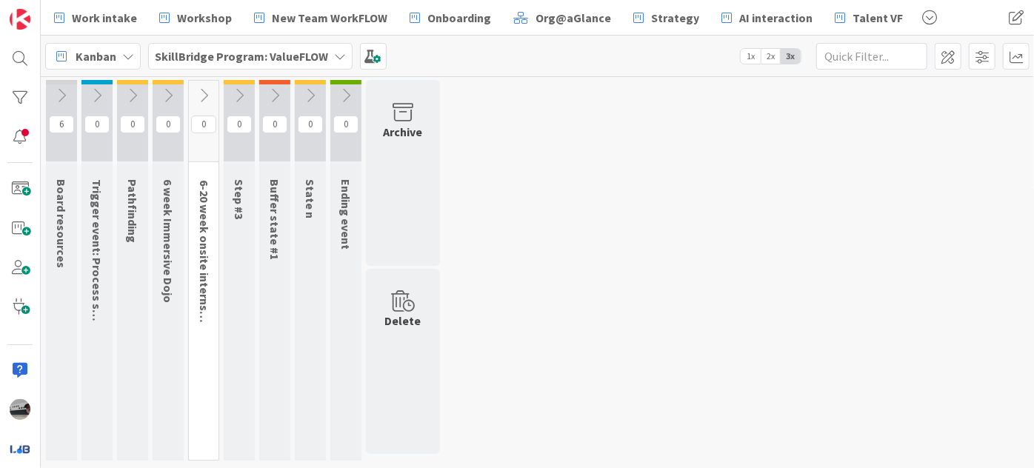
click at [261, 53] on b "SkillBridge Program: ValueFLOW" at bounding box center [241, 56] width 173 height 15
